Goal: Transaction & Acquisition: Purchase product/service

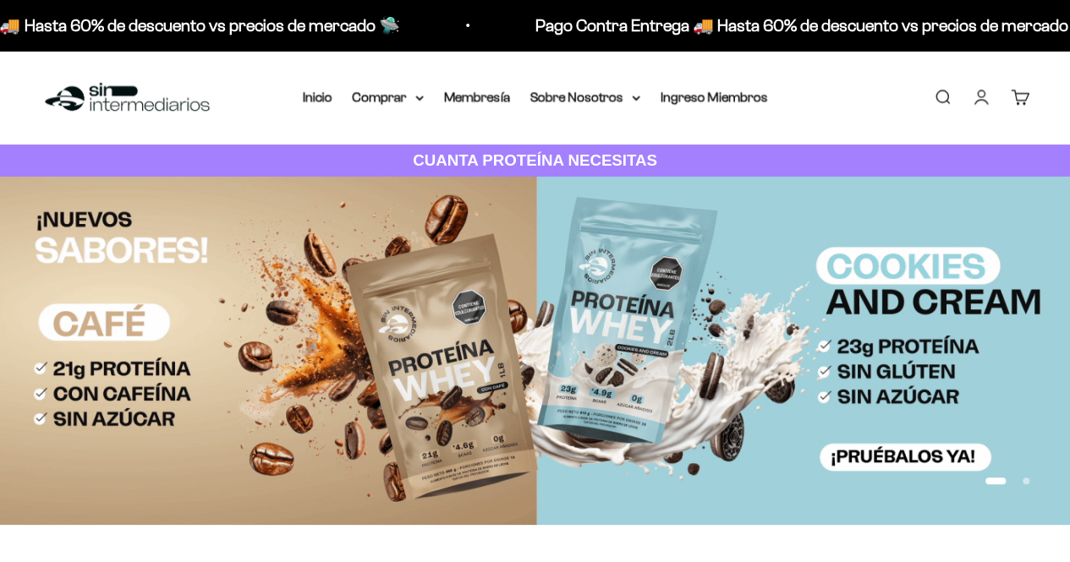
click at [377, 109] on div "Menú Buscar Inicio Comprar Proteínas Ver Todos Whey Iso Vegan Pancakes Pre-Entr…" at bounding box center [535, 98] width 1070 height 94
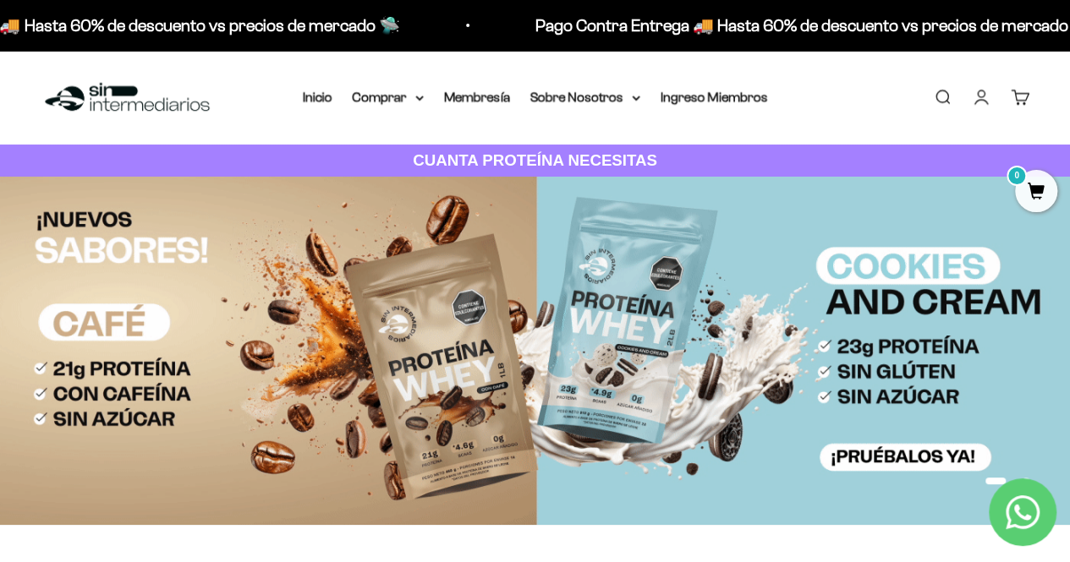
click at [760, 346] on img at bounding box center [535, 351] width 1070 height 348
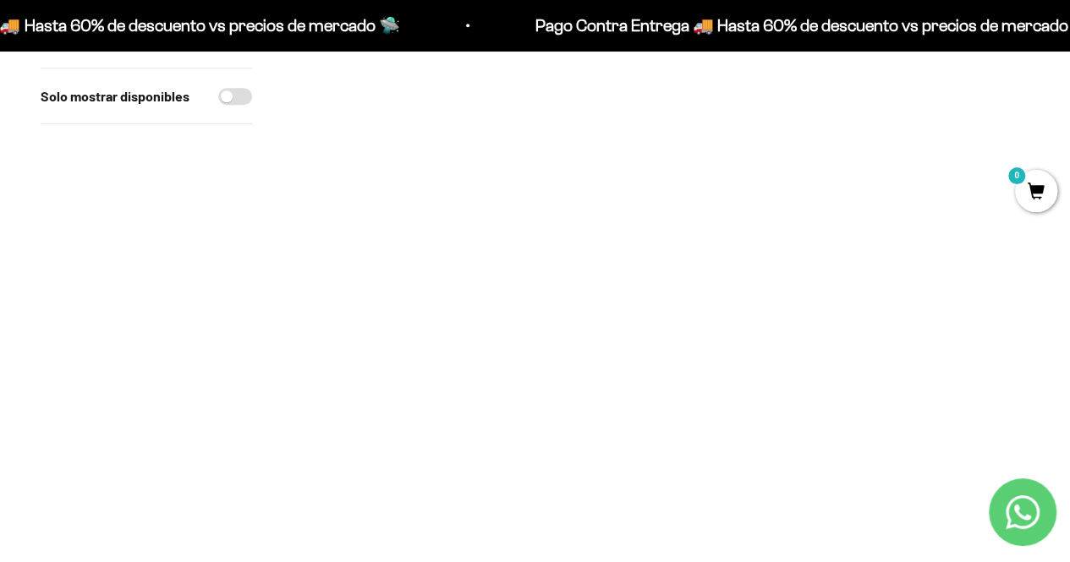
scroll to position [877, 0]
click at [652, 266] on img at bounding box center [661, 261] width 232 height 232
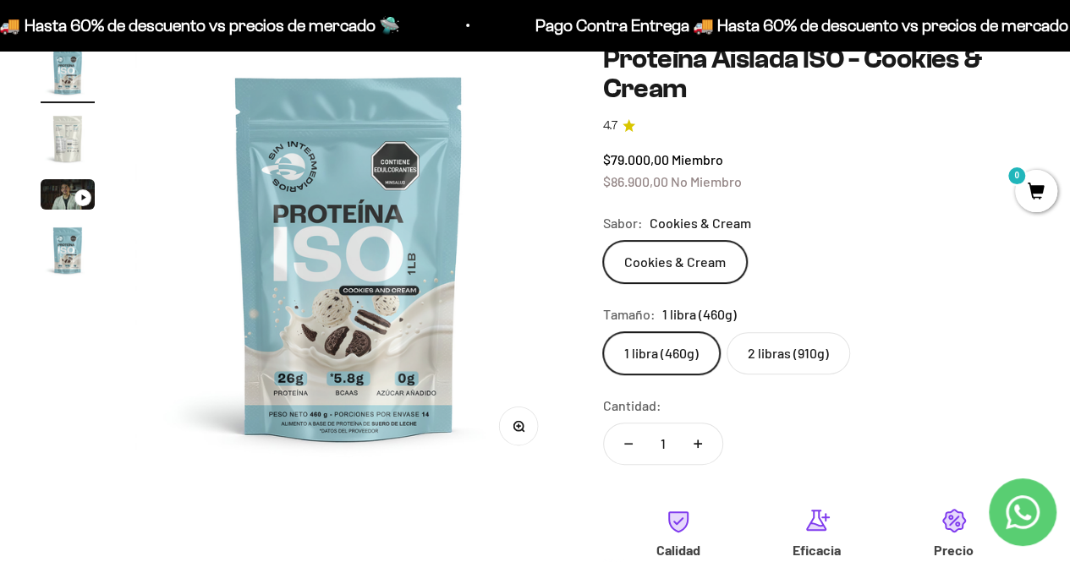
scroll to position [142, 0]
click at [804, 359] on label "2 libras (910g)" at bounding box center [788, 353] width 123 height 42
click at [603, 332] on input "2 libras (910g)" at bounding box center [602, 331] width 1 height 1
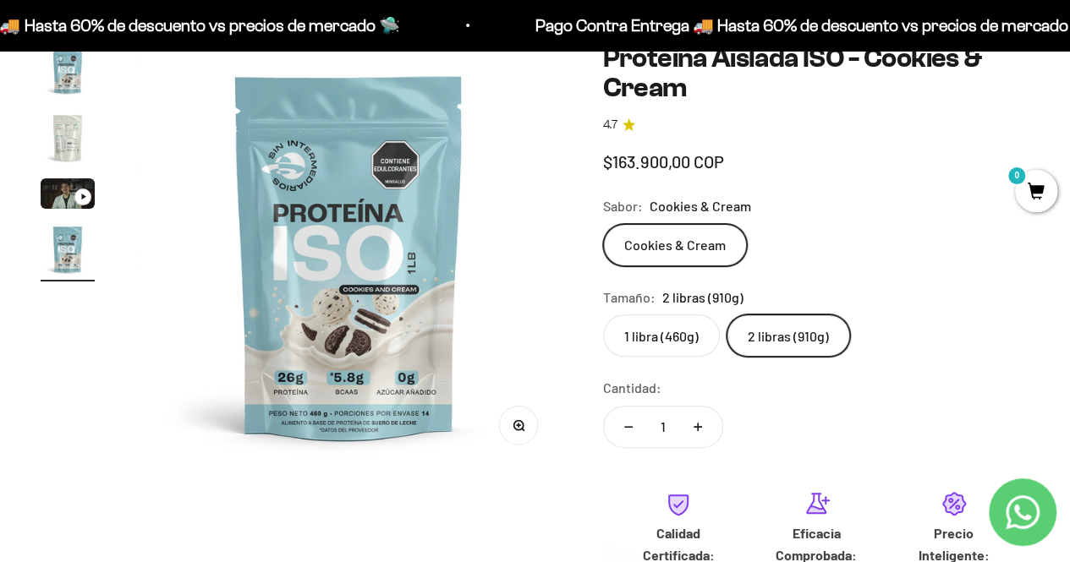
scroll to position [0, 1309]
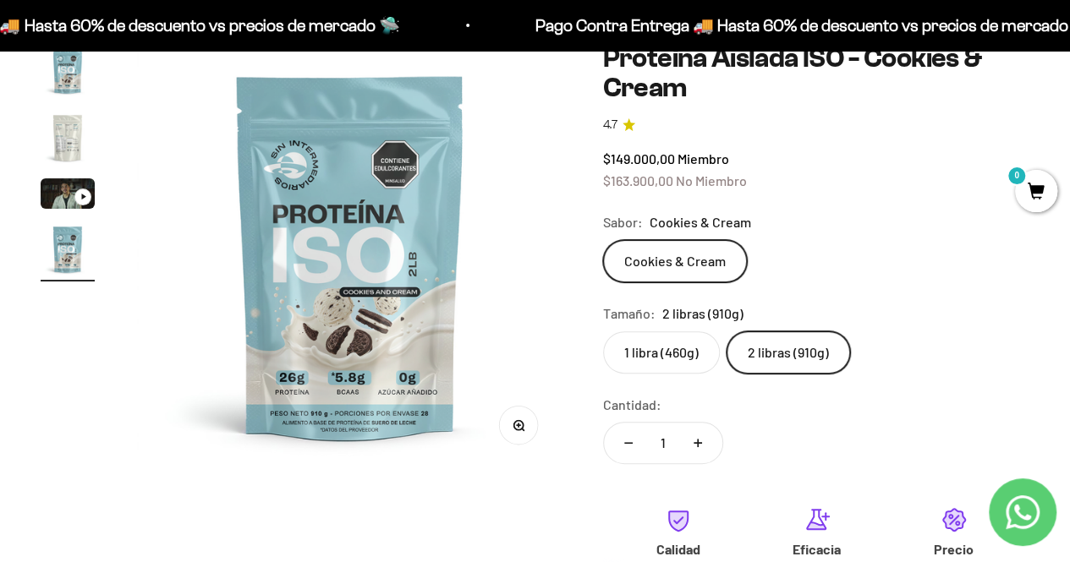
click at [804, 359] on label "2 libras (910g)" at bounding box center [788, 353] width 123 height 42
click at [603, 332] on input "2 libras (910g)" at bounding box center [602, 331] width 1 height 1
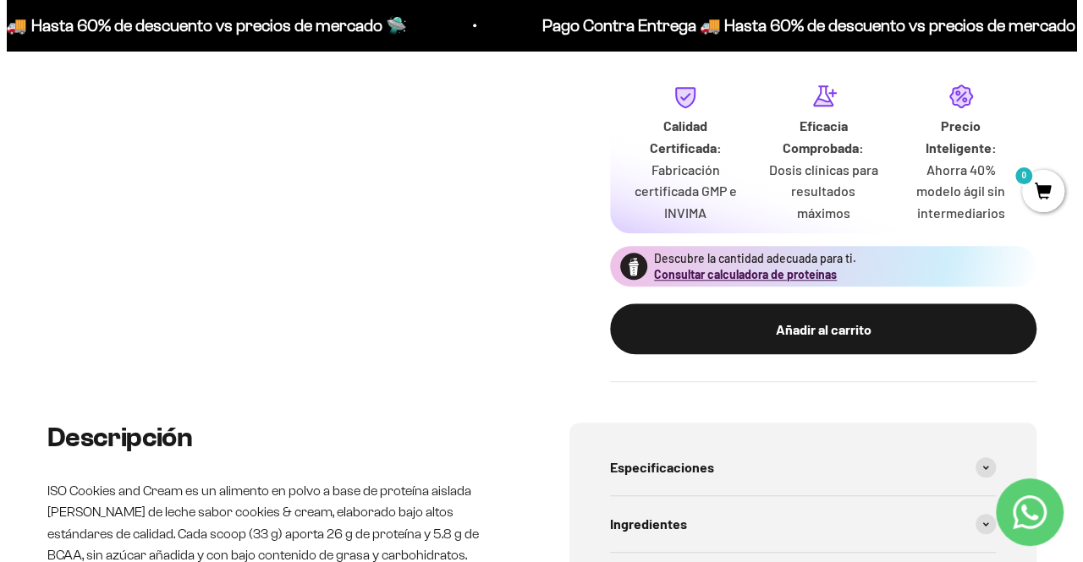
scroll to position [585, 0]
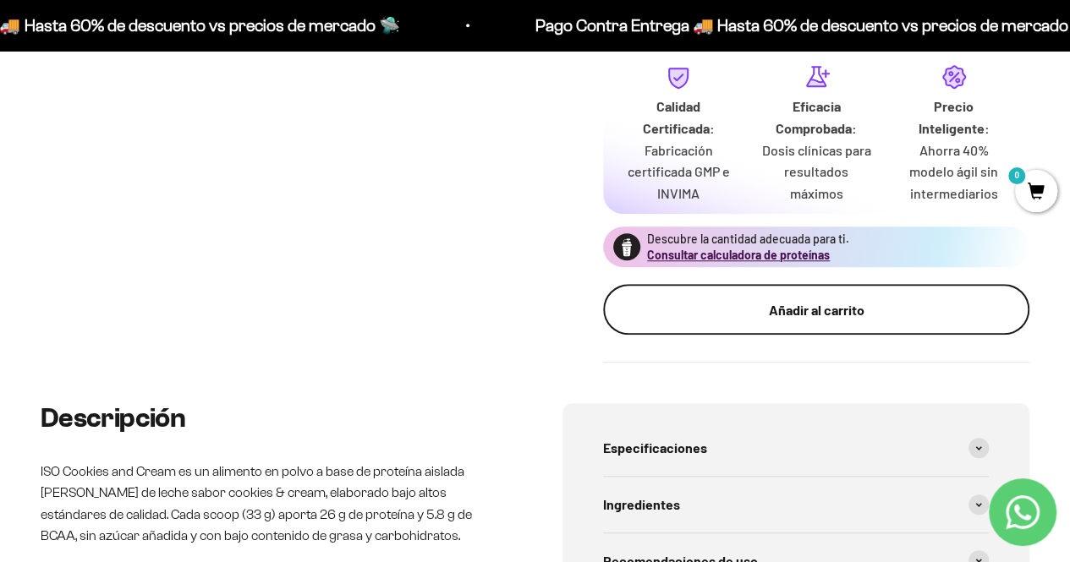
click at [763, 308] on div "Añadir al carrito" at bounding box center [816, 310] width 359 height 22
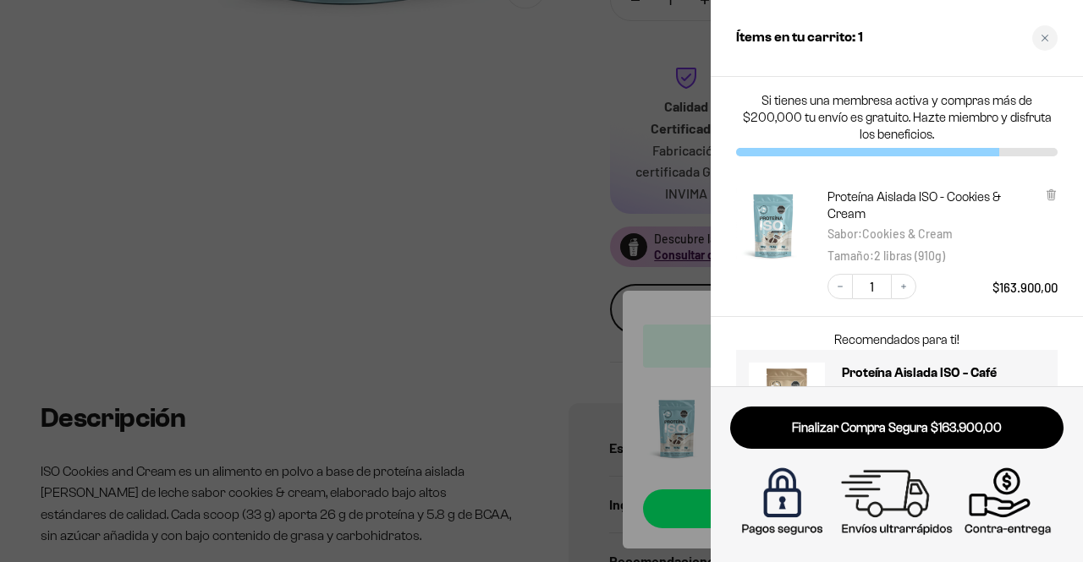
scroll to position [78, 0]
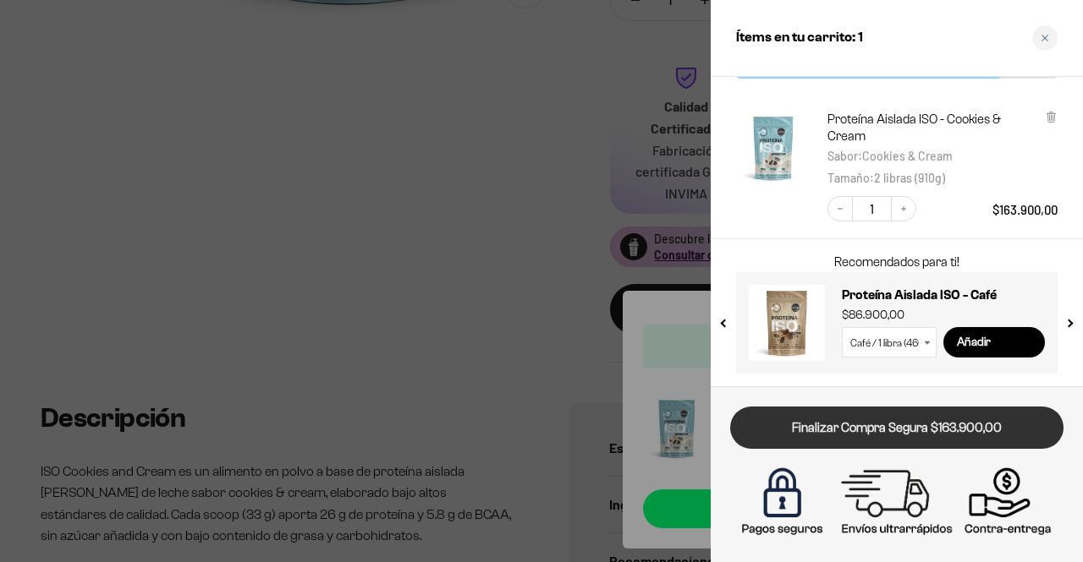
click at [826, 439] on link "Finalizar Compra Segura $163.900,00" at bounding box center [896, 428] width 333 height 43
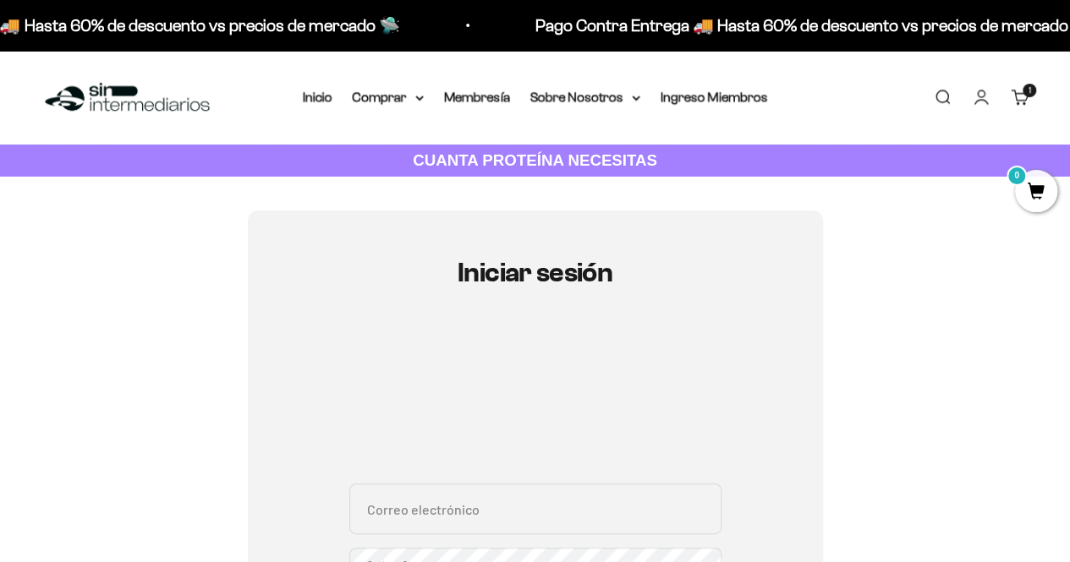
scroll to position [221, 0]
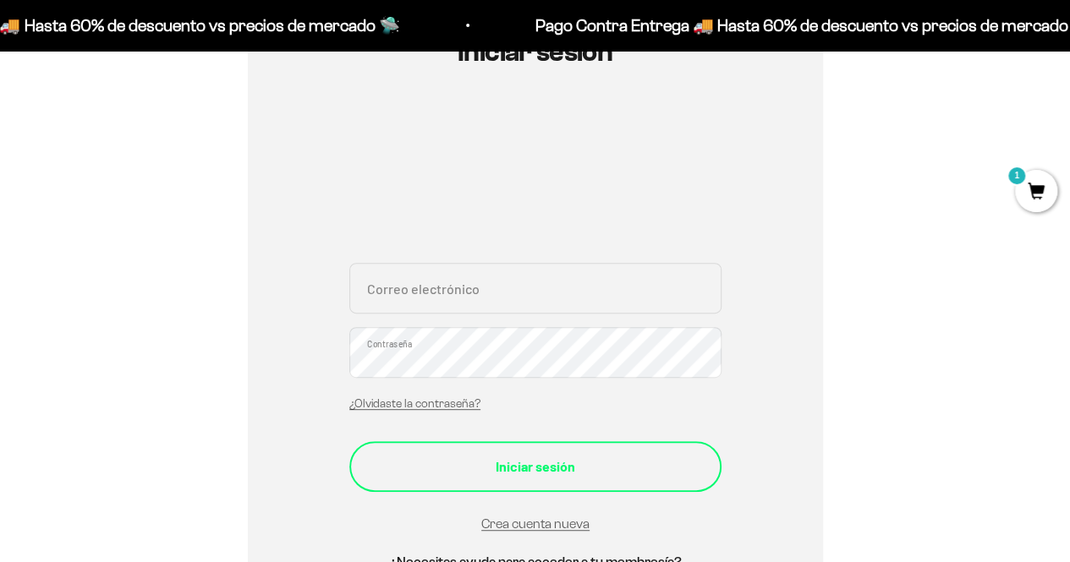
type input "[EMAIL_ADDRESS][DOMAIN_NAME]"
click at [480, 463] on div "Iniciar sesión" at bounding box center [535, 467] width 304 height 22
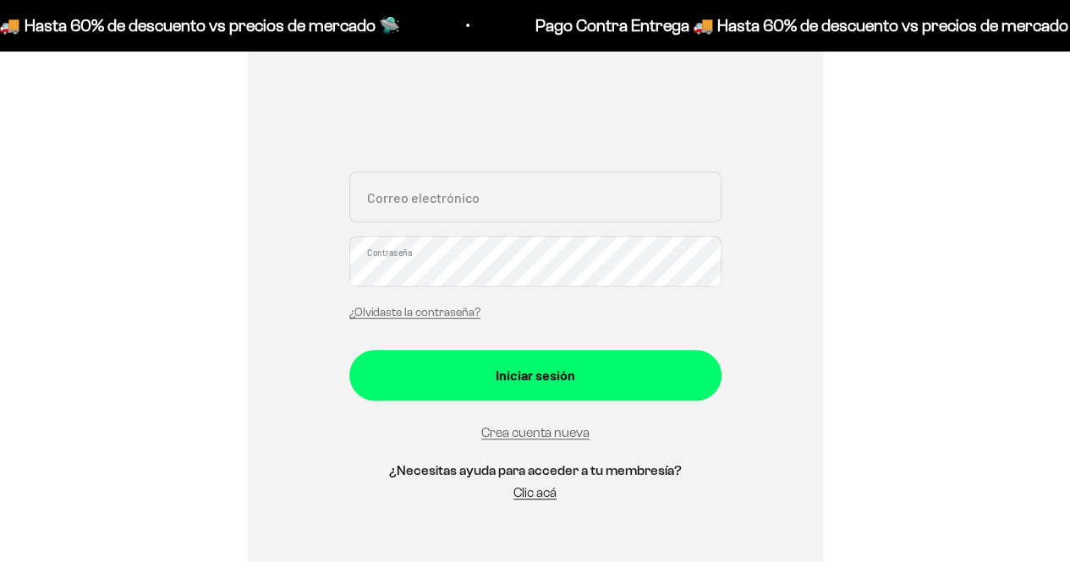
scroll to position [317, 0]
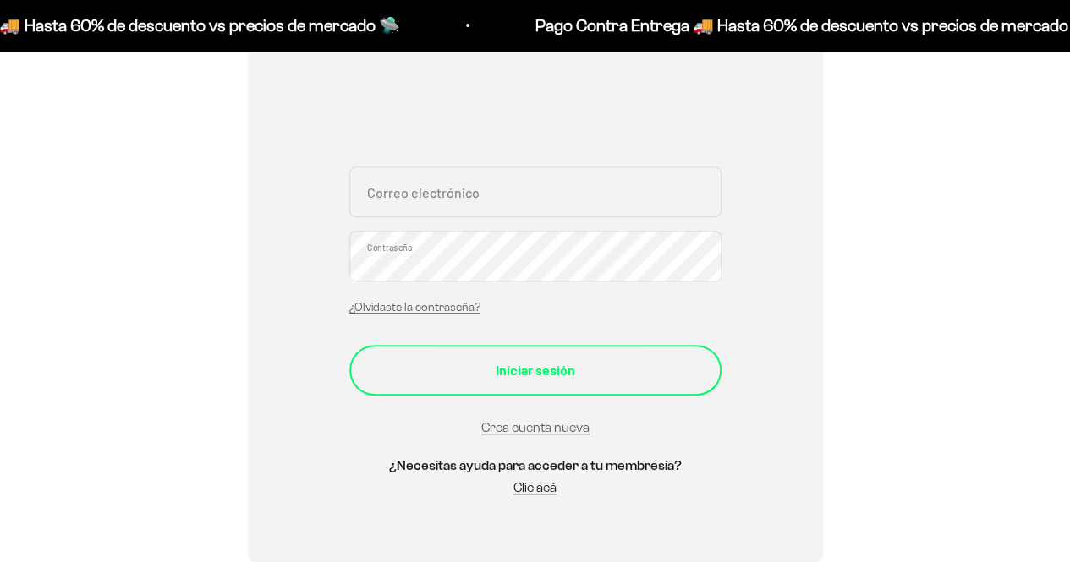
type input "[EMAIL_ADDRESS][DOMAIN_NAME]"
click at [502, 377] on div "Iniciar sesión" at bounding box center [535, 370] width 304 height 22
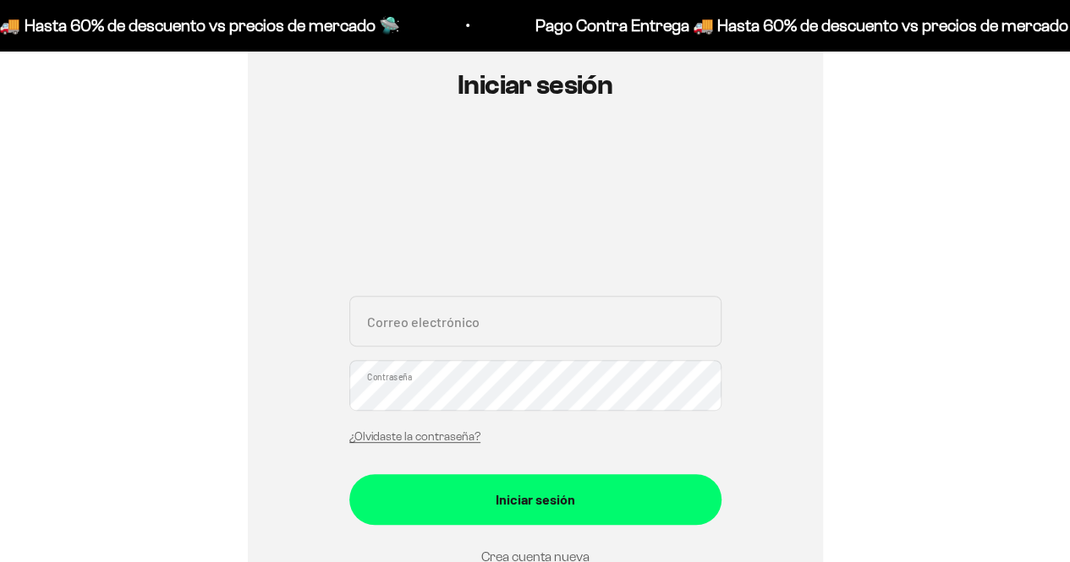
scroll to position [283, 0]
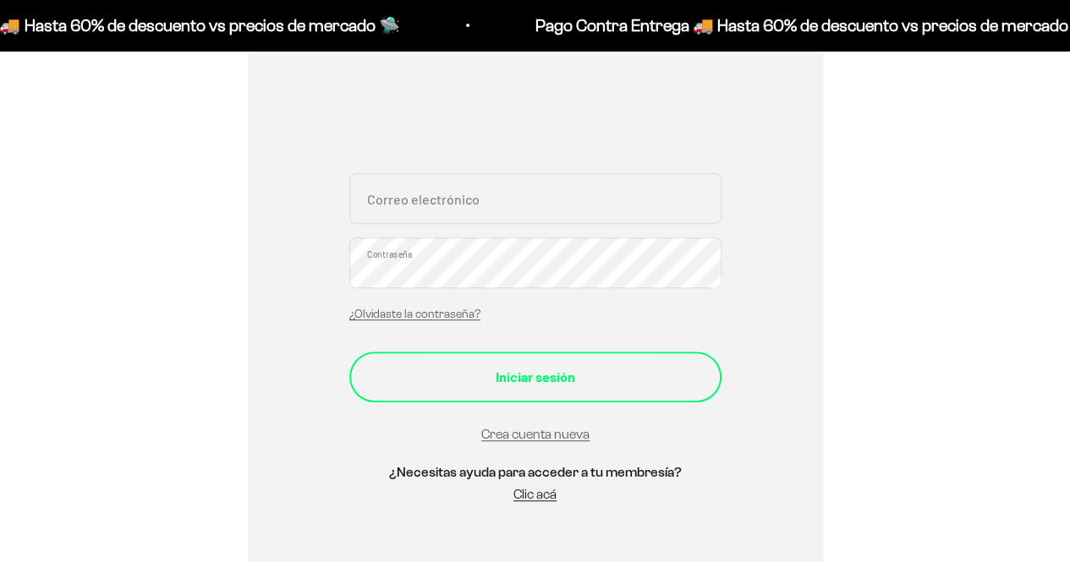
type input "[EMAIL_ADDRESS][DOMAIN_NAME]"
click at [540, 380] on div "Iniciar sesión" at bounding box center [535, 377] width 304 height 22
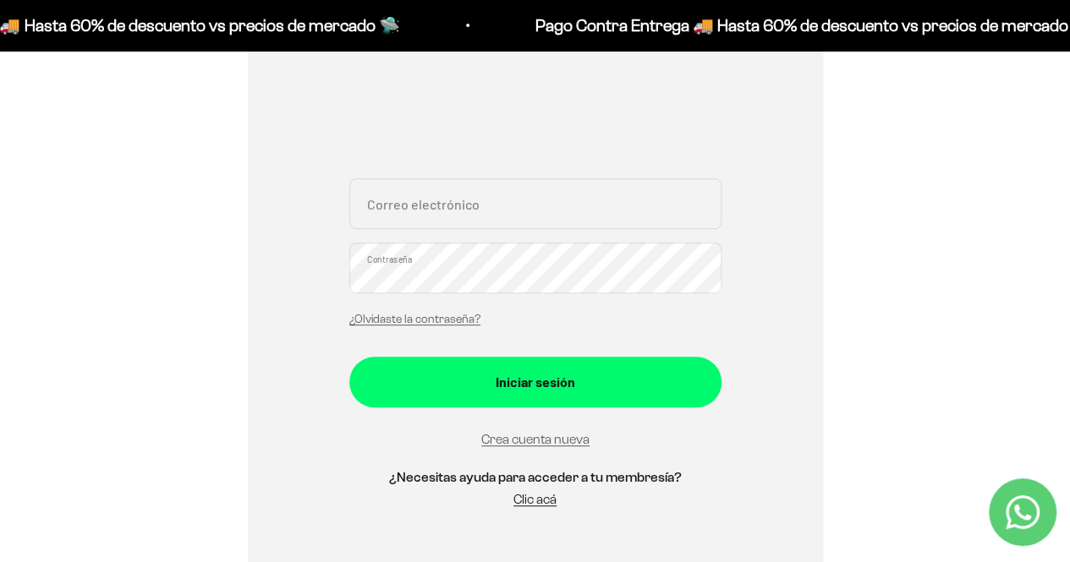
scroll to position [279, 0]
type input "[EMAIL_ADDRESS][DOMAIN_NAME]"
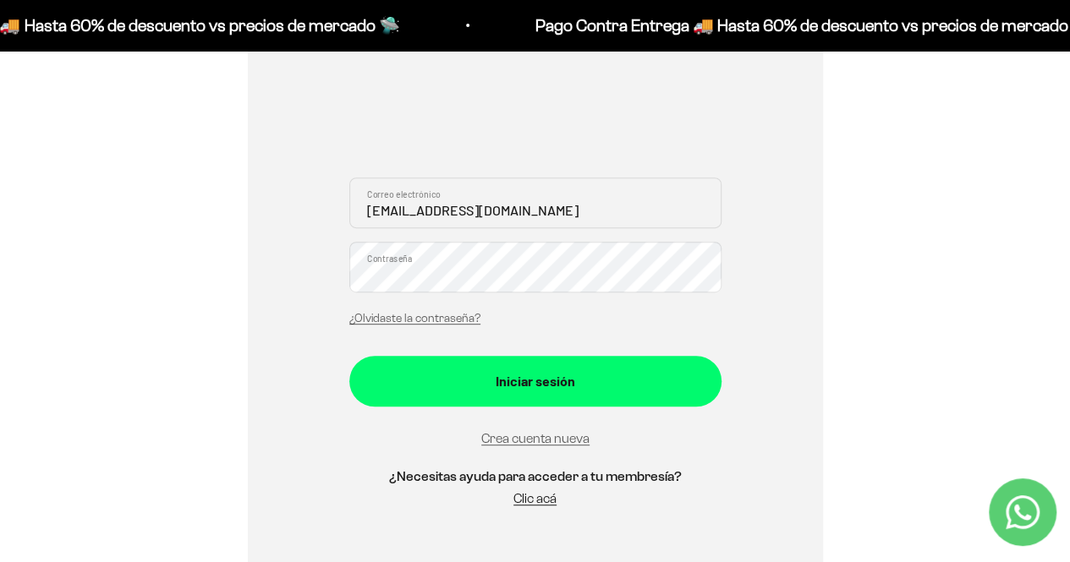
click at [540, 380] on div "Iniciar sesión" at bounding box center [535, 381] width 304 height 22
